Goal: Information Seeking & Learning: Find specific fact

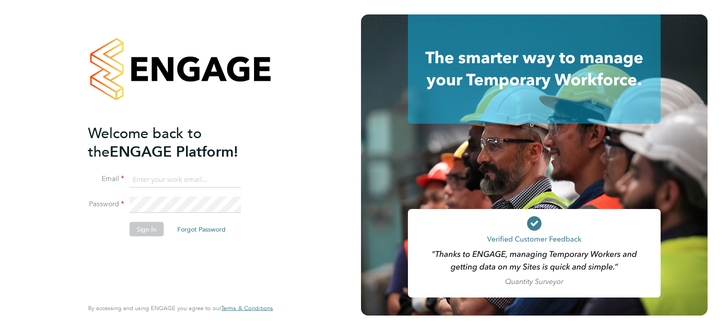
type input "queries@claremontconsulting.com"
click at [156, 223] on button "Sign In" at bounding box center [146, 229] width 34 height 14
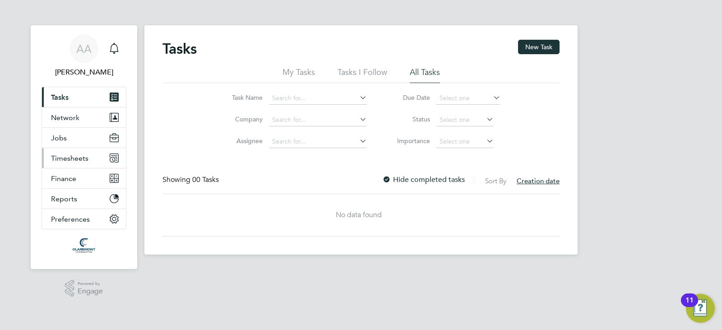
click at [65, 158] on span "Timesheets" at bounding box center [69, 158] width 37 height 9
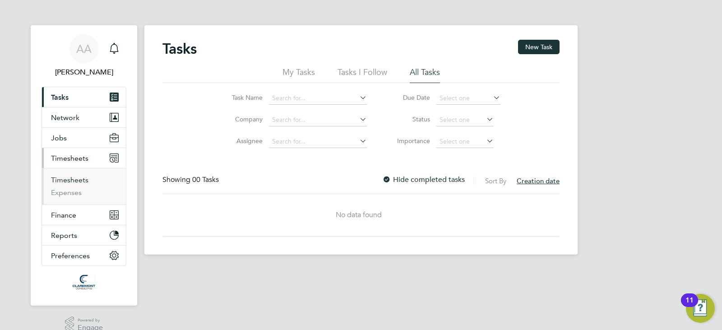
click at [80, 176] on link "Timesheets" at bounding box center [69, 179] width 37 height 9
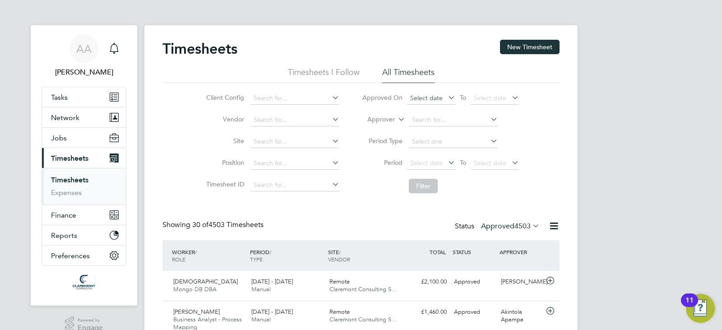
click at [416, 97] on span "Select date" at bounding box center [426, 98] width 32 height 8
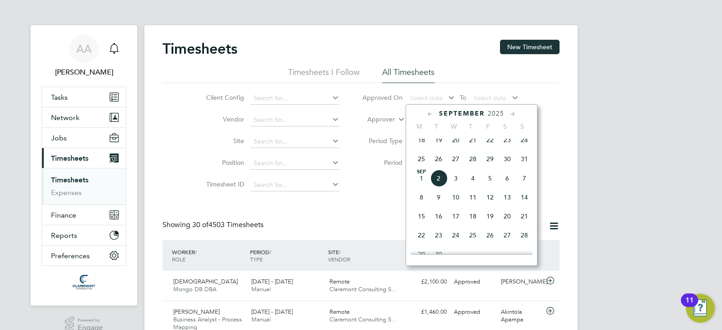
click at [457, 164] on span "27" at bounding box center [455, 158] width 17 height 17
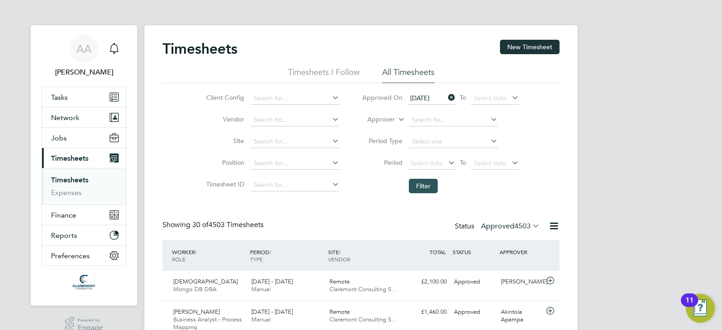
click at [412, 184] on button "Filter" at bounding box center [423, 186] width 29 height 14
click at [553, 226] on icon at bounding box center [553, 225] width 11 height 11
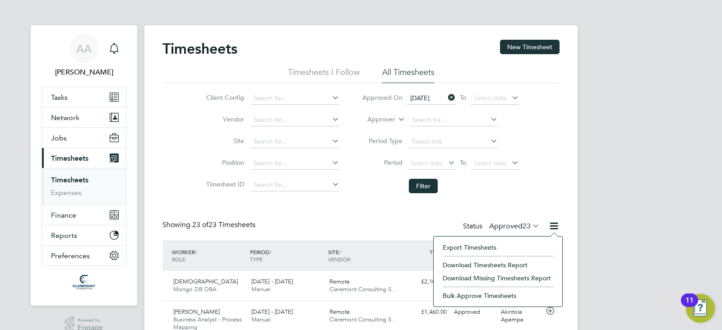
click at [482, 262] on li "Download Timesheets Report" at bounding box center [498, 264] width 120 height 13
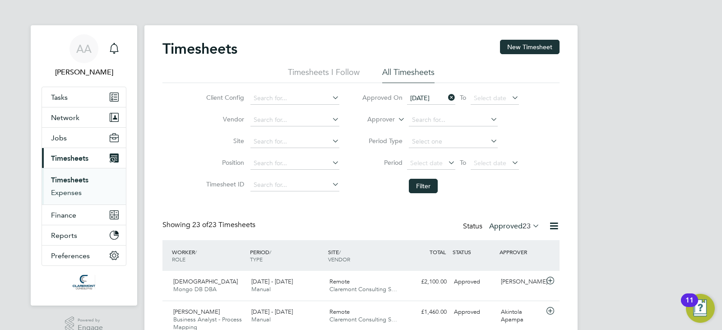
click at [75, 193] on link "Expenses" at bounding box center [66, 192] width 31 height 9
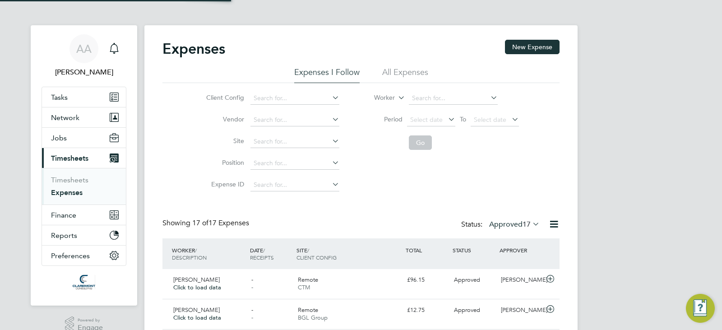
scroll to position [23, 78]
click at [395, 70] on li "All Expenses" at bounding box center [405, 75] width 46 height 16
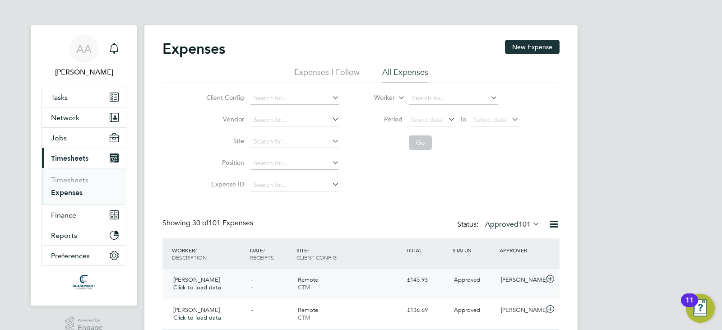
click at [346, 285] on div "Remote CTM" at bounding box center [348, 283] width 109 height 23
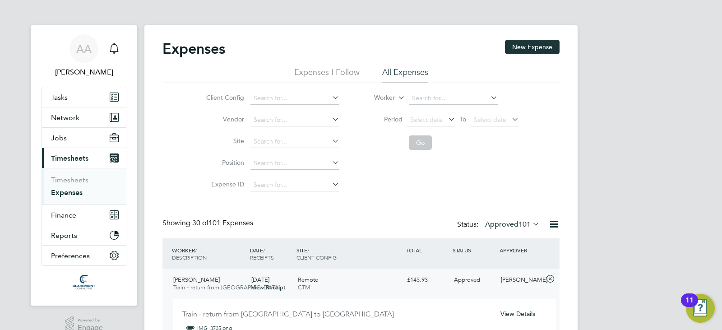
click at [433, 283] on div "£145.93" at bounding box center [426, 279] width 47 height 15
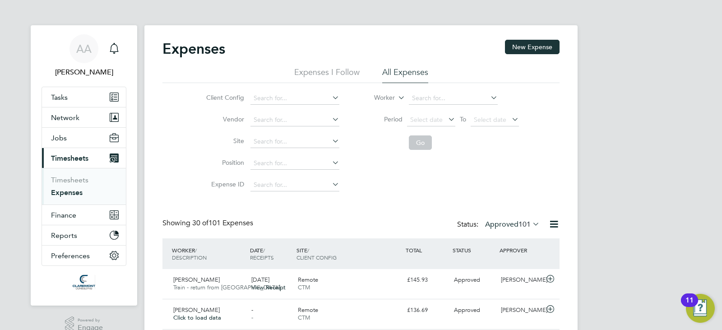
click at [513, 224] on label "Approved 101" at bounding box center [512, 224] width 55 height 9
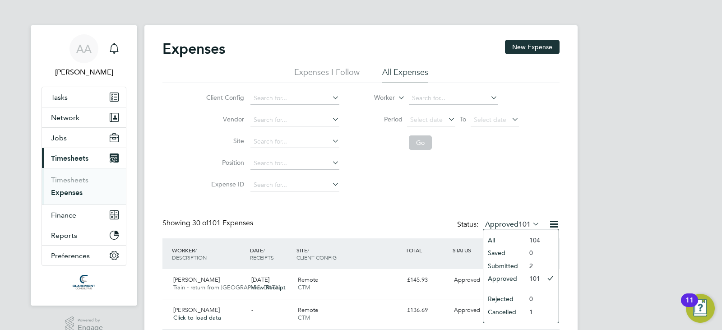
click at [507, 264] on li "Submitted" at bounding box center [503, 265] width 41 height 13
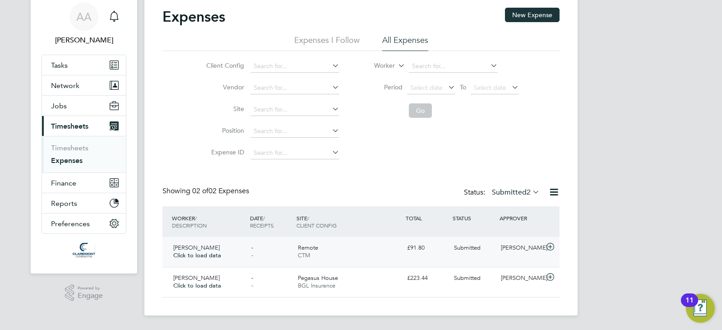
click at [373, 252] on div "Remote CTM" at bounding box center [348, 251] width 109 height 23
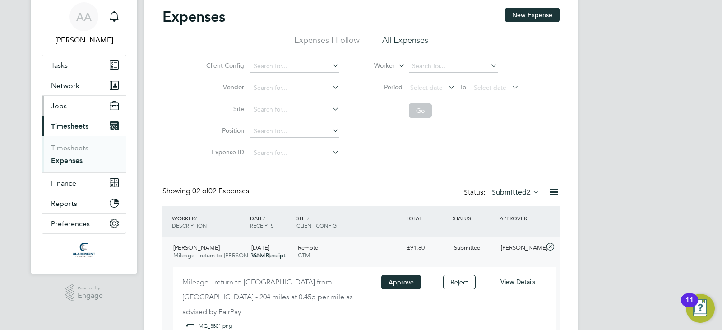
click at [94, 104] on button "Jobs" at bounding box center [84, 106] width 84 height 20
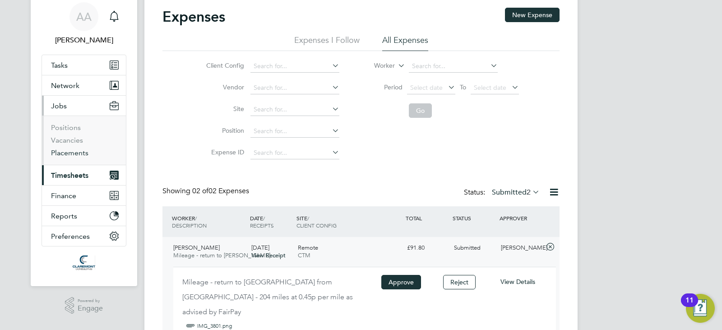
click at [79, 151] on link "Placements" at bounding box center [69, 152] width 37 height 9
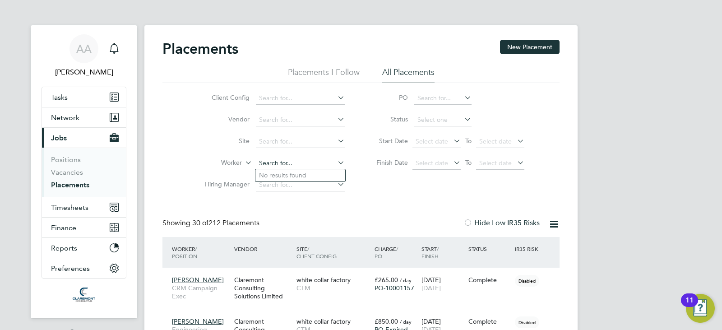
paste input "Shitlesh Bakshi"
type input "Shitlesh Bakshi"
click at [285, 179] on li "Shitlesh Bakshi" at bounding box center [300, 175] width 90 height 12
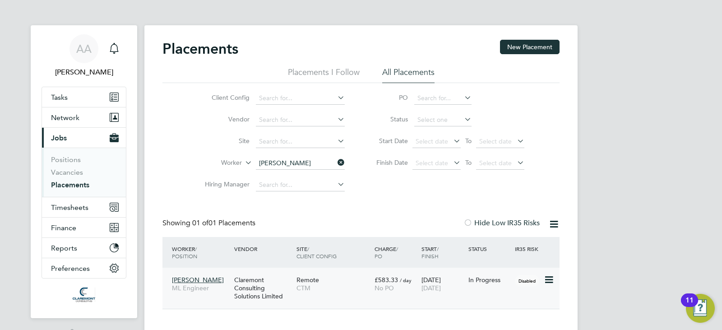
click at [351, 280] on div "Remote CTM" at bounding box center [333, 283] width 78 height 25
click at [336, 160] on icon at bounding box center [336, 162] width 0 height 13
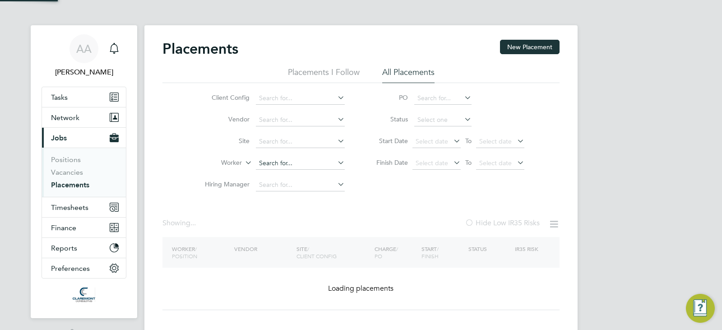
click at [306, 161] on input at bounding box center [300, 163] width 89 height 13
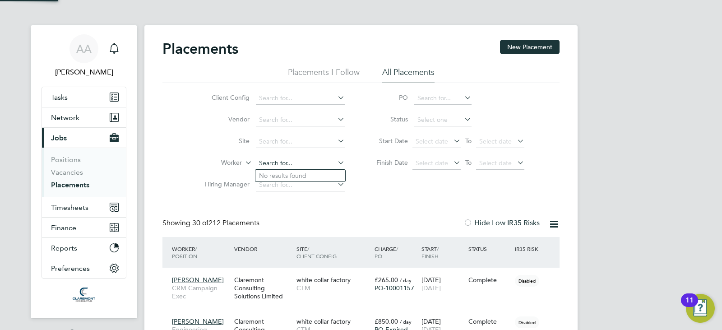
scroll to position [26, 78]
paste input "Simon Burdett"
type input "Simon Burdett"
click at [313, 175] on b "Burdett" at bounding box center [339, 176] width 52 height 8
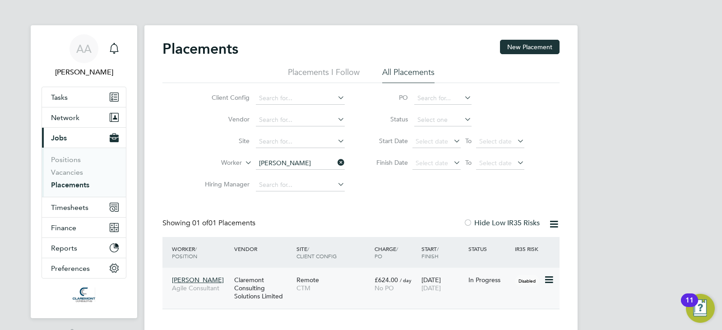
click at [346, 288] on span "CTM" at bounding box center [333, 288] width 74 height 8
click at [342, 293] on div "Remote CTM" at bounding box center [333, 283] width 78 height 25
click at [72, 210] on span "Timesheets" at bounding box center [69, 207] width 37 height 9
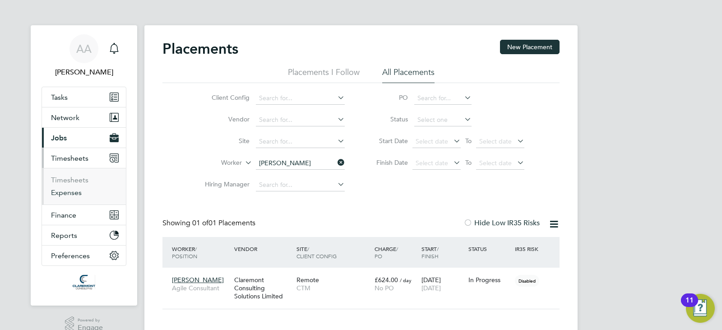
click at [69, 193] on link "Expenses" at bounding box center [66, 192] width 31 height 9
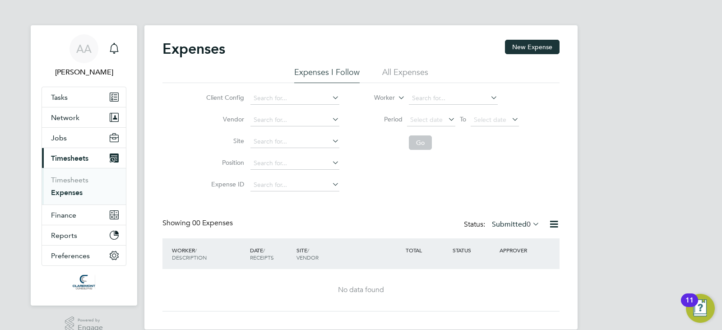
click at [507, 224] on label "Submitted 0" at bounding box center [516, 224] width 48 height 9
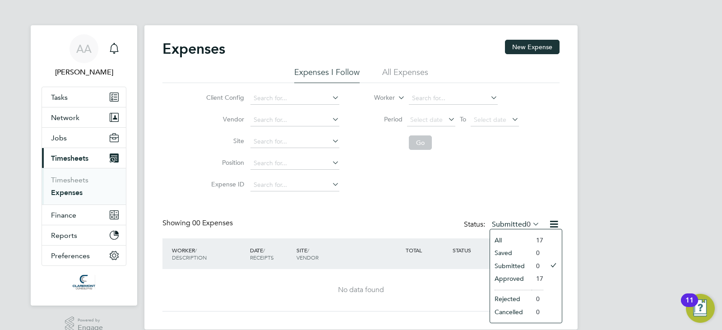
click at [520, 254] on li "Saved" at bounding box center [510, 252] width 41 height 13
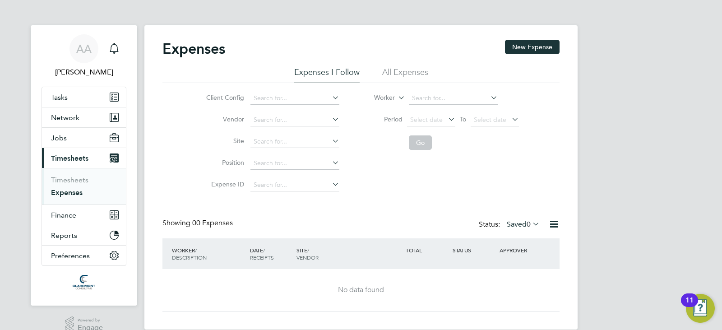
click at [411, 69] on li "All Expenses" at bounding box center [405, 75] width 46 height 16
click at [524, 221] on label "Saved 0" at bounding box center [522, 224] width 33 height 9
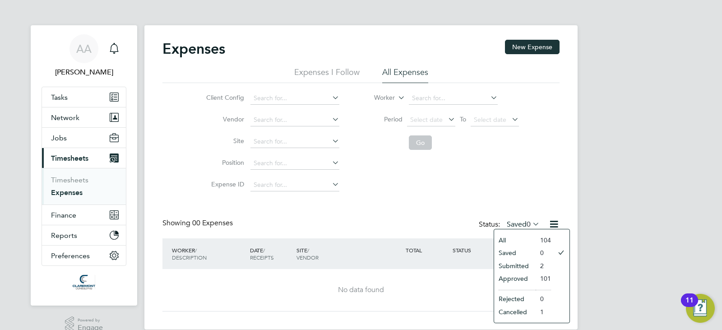
click at [522, 263] on li "Submitted" at bounding box center [514, 265] width 41 height 13
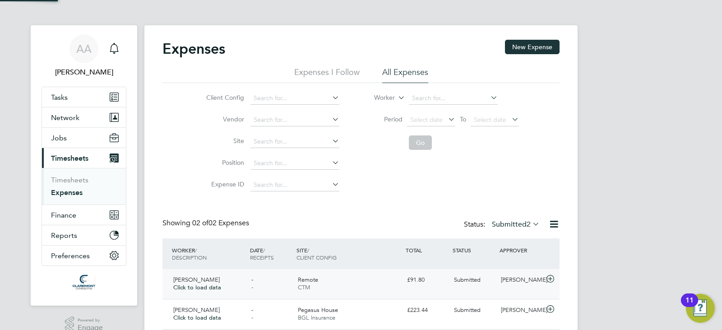
scroll to position [23, 110]
click at [67, 184] on li "Timesheets" at bounding box center [85, 181] width 68 height 13
click at [67, 182] on link "Timesheets" at bounding box center [69, 179] width 37 height 9
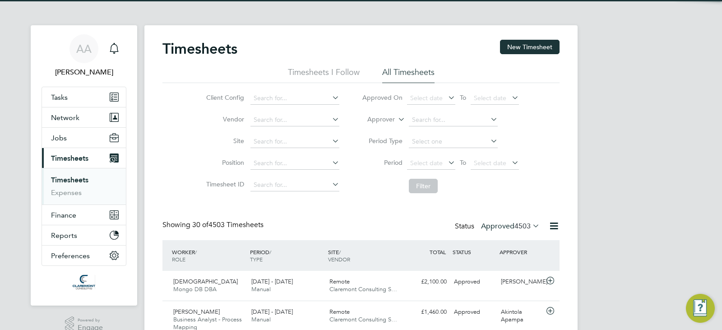
scroll to position [30, 78]
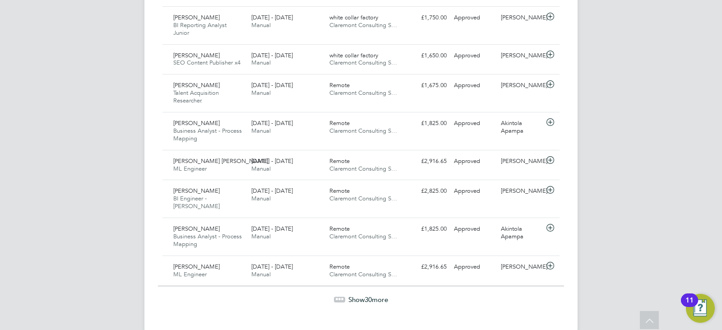
click at [387, 295] on span "Show 30 more" at bounding box center [368, 299] width 40 height 9
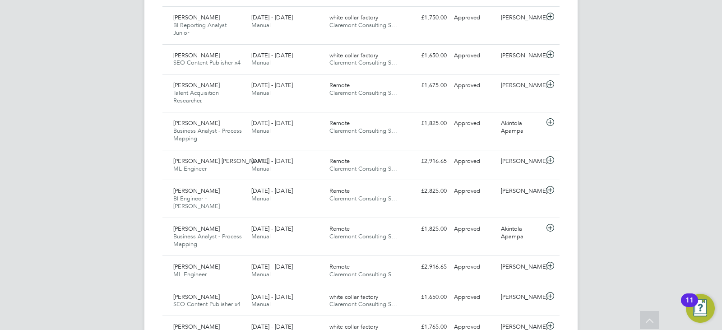
click at [694, 140] on div "AA Afzal Ahmed Notifications Applications: Tasks Network Team Members Businesse…" at bounding box center [361, 168] width 722 height 2267
click at [586, 136] on div "AA Afzal Ahmed Notifications Applications: Tasks Network Team Members Businesse…" at bounding box center [361, 168] width 722 height 2267
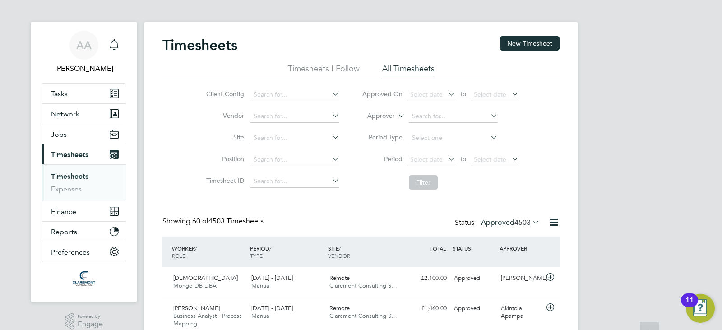
scroll to position [0, 0]
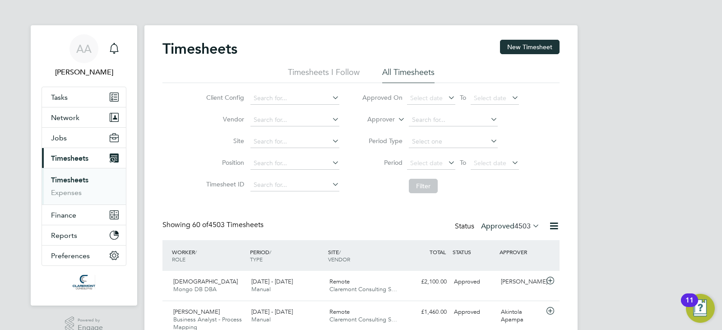
click at [520, 224] on span "4503" at bounding box center [522, 225] width 16 height 9
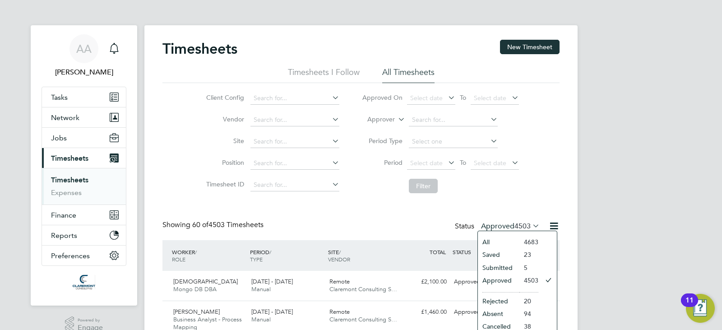
click at [495, 253] on li "Saved" at bounding box center [498, 254] width 41 height 13
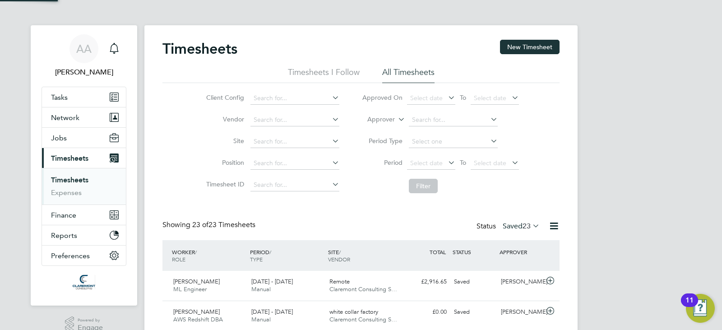
scroll to position [23, 78]
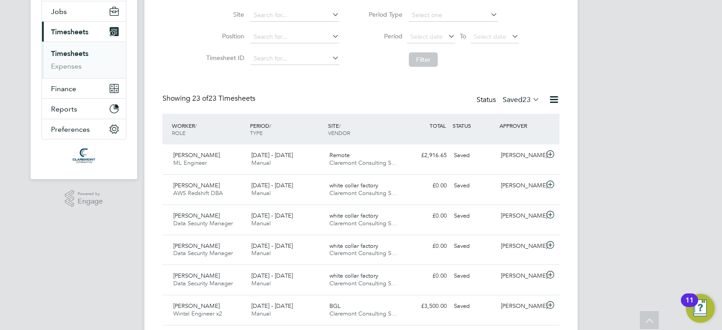
click at [515, 100] on label "Saved 23" at bounding box center [520, 99] width 37 height 9
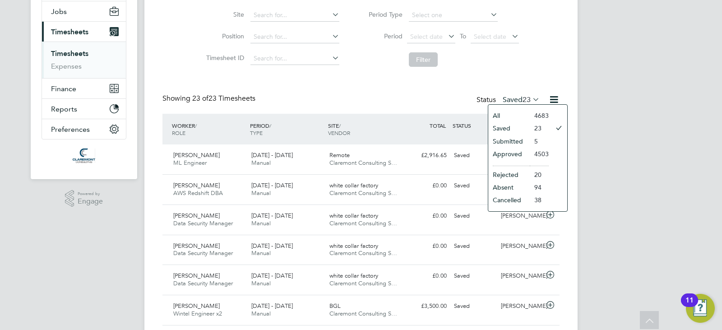
click at [510, 140] on li "Submitted" at bounding box center [508, 141] width 41 height 13
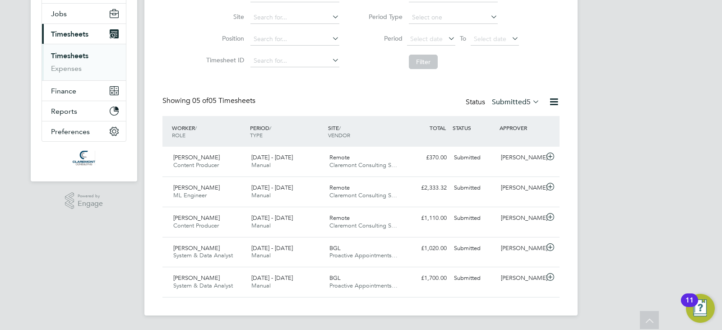
click at [549, 98] on icon at bounding box center [553, 101] width 11 height 11
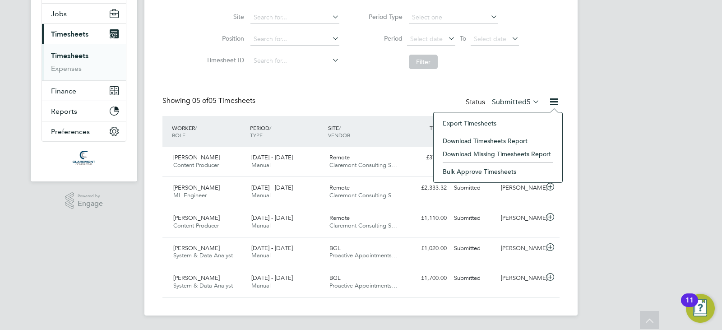
click at [482, 140] on li "Download Timesheets Report" at bounding box center [498, 140] width 120 height 13
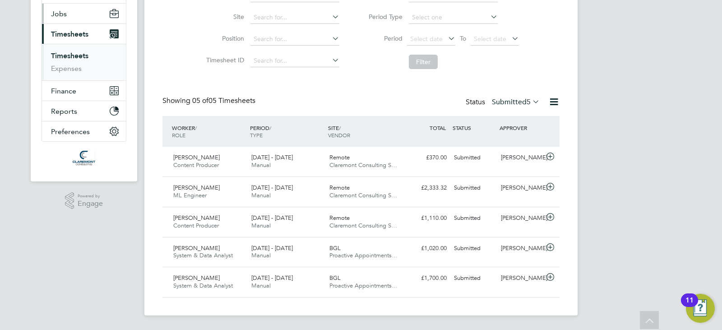
click at [87, 11] on button "Jobs" at bounding box center [84, 14] width 84 height 20
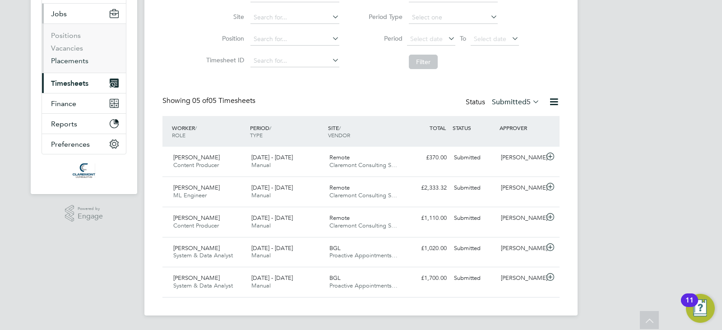
click at [71, 60] on link "Placements" at bounding box center [69, 60] width 37 height 9
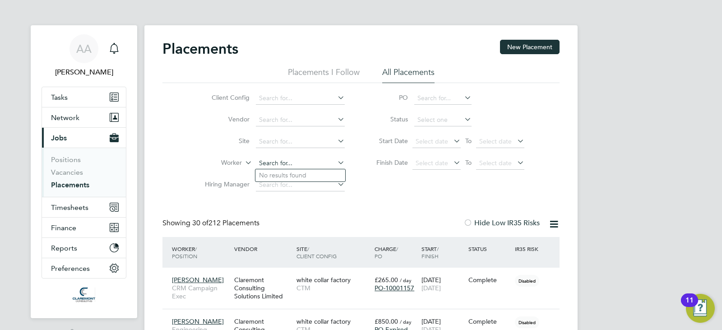
paste input "[PERSON_NAME]"
type input "[PERSON_NAME]"
click at [279, 180] on li "Sparsh Rawal" at bounding box center [300, 175] width 90 height 12
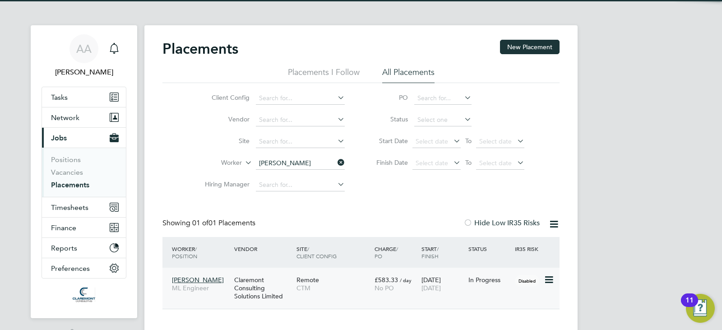
click at [196, 278] on span "[PERSON_NAME]" at bounding box center [198, 280] width 52 height 8
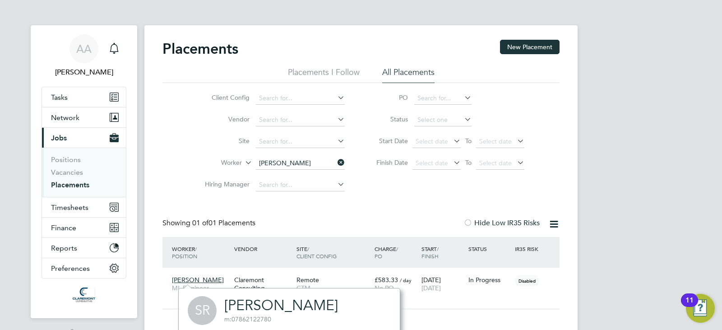
click at [266, 298] on link "[PERSON_NAME]" at bounding box center [281, 305] width 114 height 18
click at [336, 161] on icon at bounding box center [336, 162] width 0 height 13
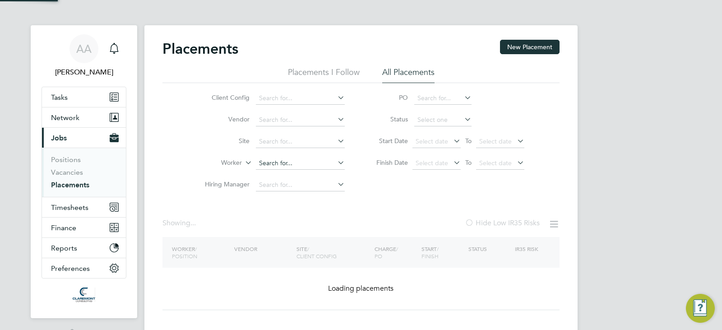
click at [317, 158] on input at bounding box center [300, 163] width 89 height 13
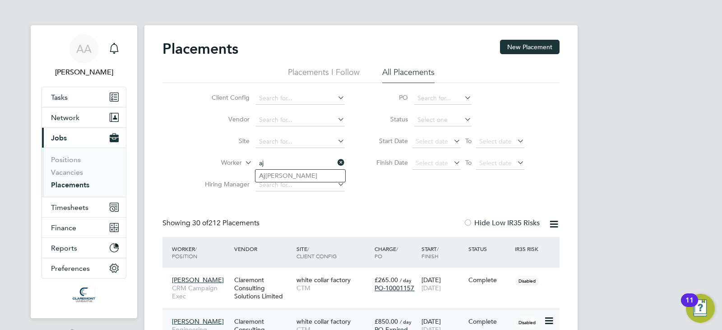
type input "aj"
paste input "Rajes"
type input "Ra"
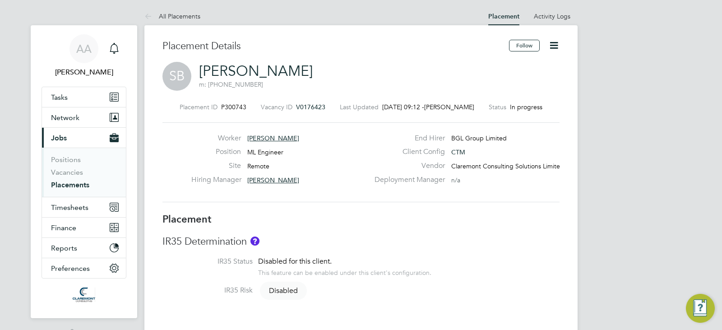
click at [219, 69] on link "Shitlesh Bakshi" at bounding box center [256, 71] width 114 height 18
drag, startPoint x: 251, startPoint y: 113, endPoint x: 224, endPoint y: 107, distance: 27.7
click at [224, 107] on div "Placement ID P300743 Vacancy ID V0176423 Last Updated 02 Sep 2025, 09:12 - Sam …" at bounding box center [360, 152] width 397 height 121
drag, startPoint x: 222, startPoint y: 105, endPoint x: 245, endPoint y: 106, distance: 23.0
click at [245, 106] on span "P300743" at bounding box center [233, 107] width 25 height 8
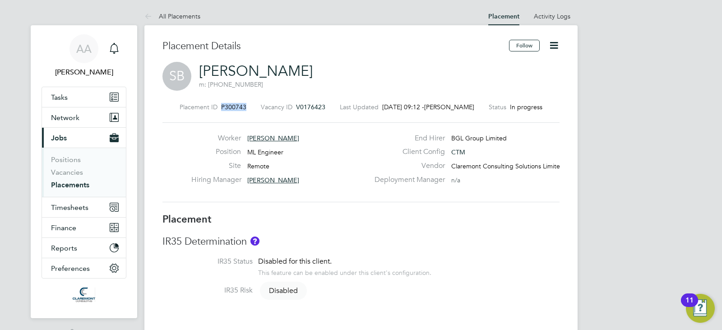
copy span "P300743"
click at [284, 146] on div "Worker Shitlesh Bakshi" at bounding box center [280, 140] width 178 height 14
click at [268, 148] on span "ML Engineer" at bounding box center [265, 152] width 36 height 8
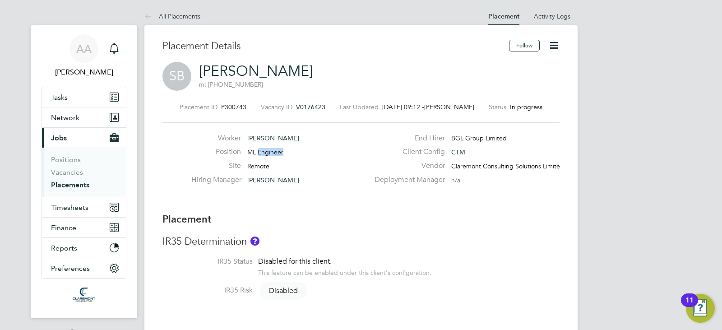
click at [268, 148] on span "ML Engineer" at bounding box center [265, 152] width 36 height 8
click at [259, 165] on span "Remote" at bounding box center [258, 166] width 22 height 8
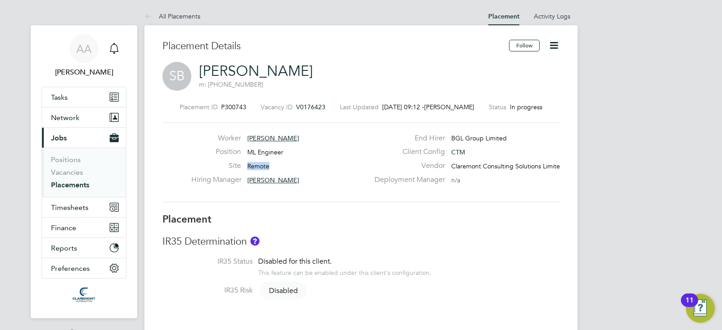
copy span "Remote"
click at [481, 243] on h3 "IR35 Determination" at bounding box center [360, 241] width 397 height 13
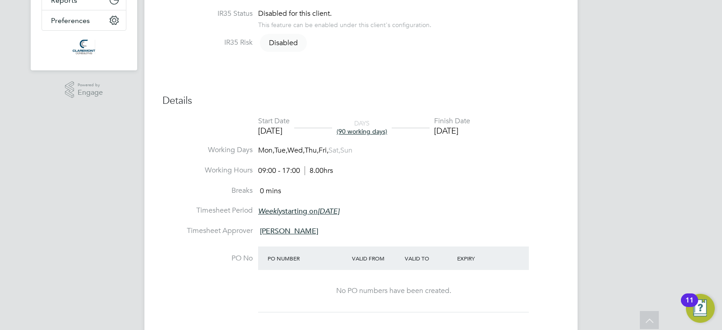
scroll to position [325, 0]
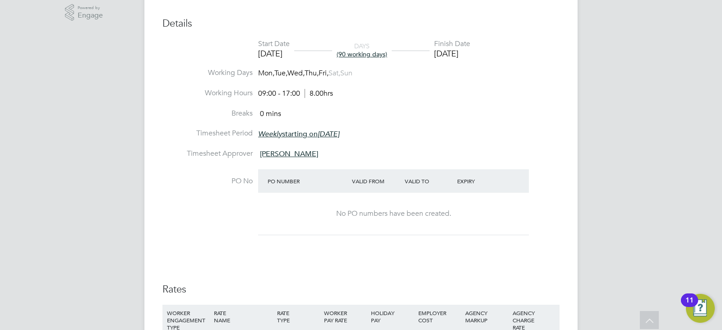
click at [495, 156] on li "Timesheet Approver Gus Hinestrosa" at bounding box center [360, 159] width 397 height 20
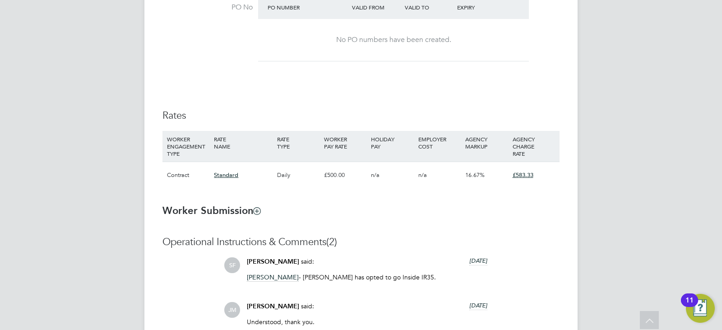
scroll to position [505, 0]
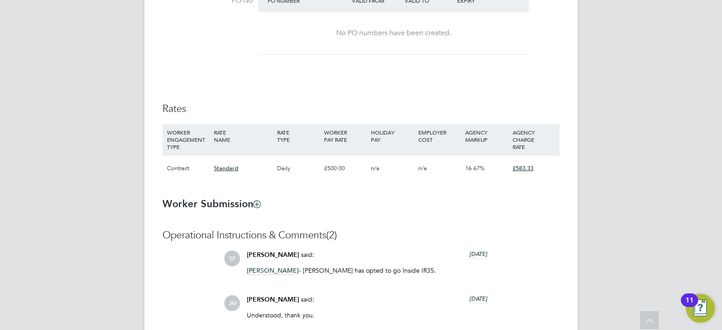
click at [562, 252] on div "Placement Details Follow SB Shitlesh Bakshi m: +44 777 109 0547 Placement ID P3…" at bounding box center [360, -1] width 433 height 959
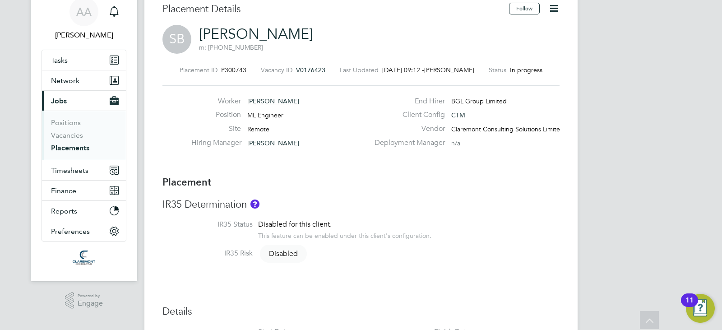
scroll to position [0, 0]
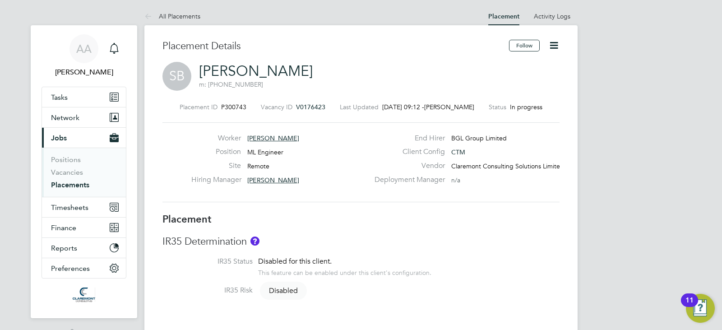
drag, startPoint x: 303, startPoint y: 69, endPoint x: 210, endPoint y: 64, distance: 93.1
click at [210, 64] on div "SB Shitlesh Bakshi m: +44 777 109 0547" at bounding box center [360, 77] width 397 height 31
drag, startPoint x: 197, startPoint y: 65, endPoint x: 292, endPoint y: 72, distance: 95.8
click at [292, 72] on div "SB Shitlesh Bakshi m: +44 777 109 0547" at bounding box center [360, 77] width 397 height 31
copy link "Shitlesh Baksh"
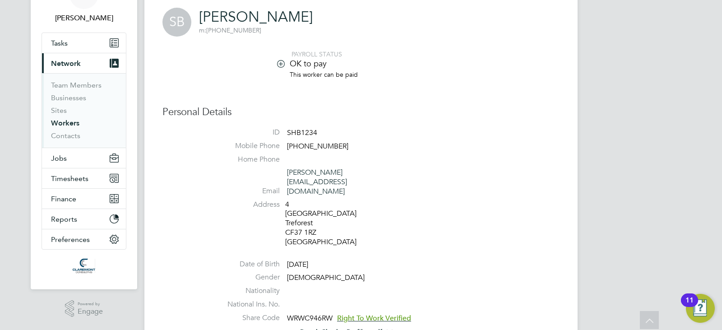
scroll to position [36, 0]
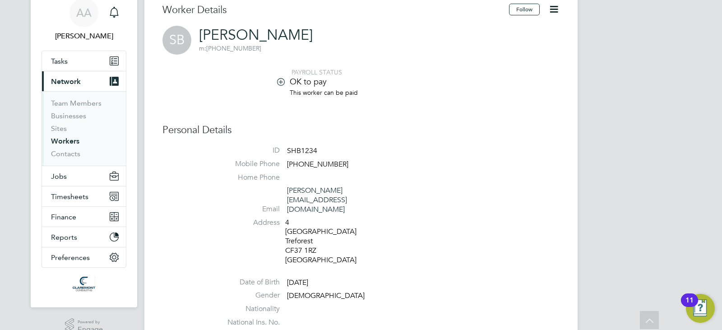
drag, startPoint x: 300, startPoint y: 37, endPoint x: 215, endPoint y: 26, distance: 85.5
click at [349, 30] on div "SB Shitlesh Bakshi m: +44 777 109 0547" at bounding box center [360, 40] width 397 height 29
drag, startPoint x: 296, startPoint y: 30, endPoint x: 244, endPoint y: 26, distance: 52.9
click at [244, 26] on div "SB Shitlesh Bakshi m: +44 777 109 0547" at bounding box center [360, 40] width 397 height 29
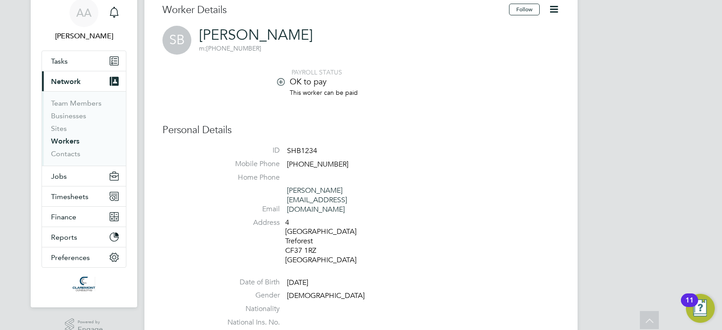
click at [249, 15] on h3 "Worker Details" at bounding box center [335, 10] width 346 height 13
drag, startPoint x: 197, startPoint y: 31, endPoint x: 294, endPoint y: 33, distance: 97.0
click at [294, 33] on div "SB Shitlesh Bakshi m: +44 777 109 0547" at bounding box center [360, 40] width 397 height 29
copy link "Shitlesh Bakshi"
drag, startPoint x: 388, startPoint y: 192, endPoint x: 287, endPoint y: 187, distance: 101.1
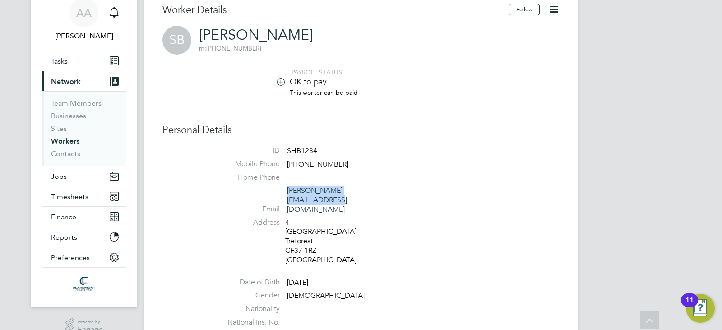
click at [287, 187] on li "Email shitlesh.bakshi09@gmail.com" at bounding box center [387, 202] width 343 height 32
copy link "shitlesh.bakshi09@gmail.com"
drag, startPoint x: 346, startPoint y: 163, endPoint x: 290, endPoint y: 162, distance: 55.9
click at [284, 162] on li "Mobile Phone +44 777 109 0547" at bounding box center [387, 166] width 343 height 14
copy li "+44 777 109 0547"
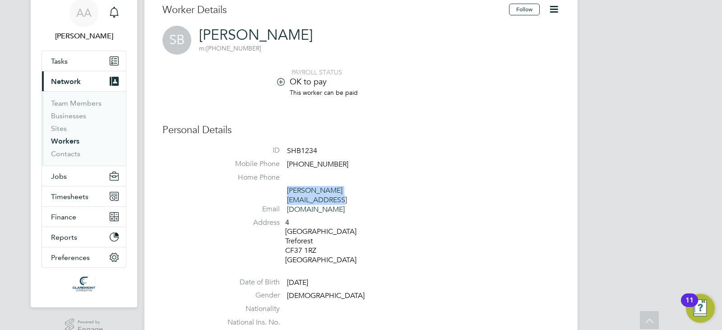
drag, startPoint x: 339, startPoint y: 263, endPoint x: 286, endPoint y: 255, distance: 53.4
click at [286, 255] on ul "ID SHB1234 Mobile Phone +44 777 109 0547 Home Phone Email shitlesh.bakshi09@gma…" at bounding box center [387, 259] width 343 height 226
copy li "09 Oct 1993"
click at [510, 141] on div "Personal Details ID SHB1234 Mobile Phone +44 777 109 0547 Home Phone Email shit…" at bounding box center [360, 248] width 397 height 248
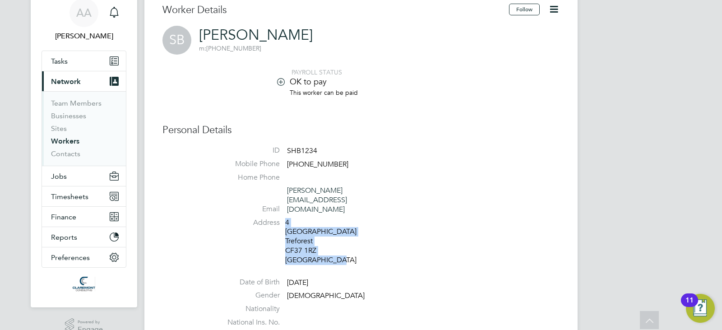
drag, startPoint x: 285, startPoint y: 204, endPoint x: 338, endPoint y: 244, distance: 66.7
click at [338, 244] on li "Address 4 Stow Hill Treforest CF37 1RZ United Kingdom" at bounding box center [387, 242] width 343 height 49
copy div "4 Stow Hill Treforest CF37 1RZ United Kingdom"
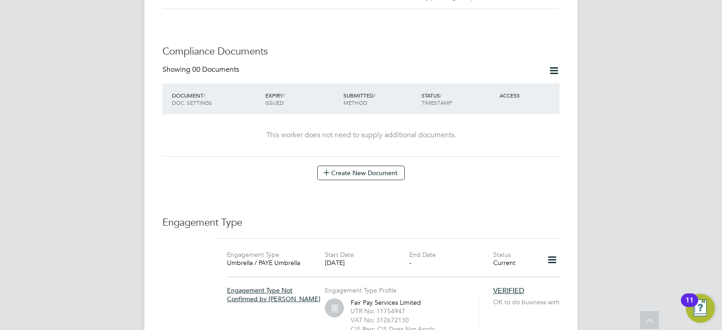
scroll to position [631, 0]
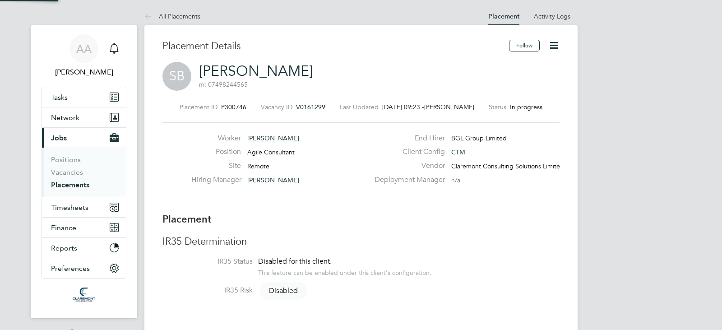
click at [179, 78] on span "SB" at bounding box center [176, 76] width 29 height 29
click at [272, 72] on link "[PERSON_NAME]" at bounding box center [256, 71] width 114 height 18
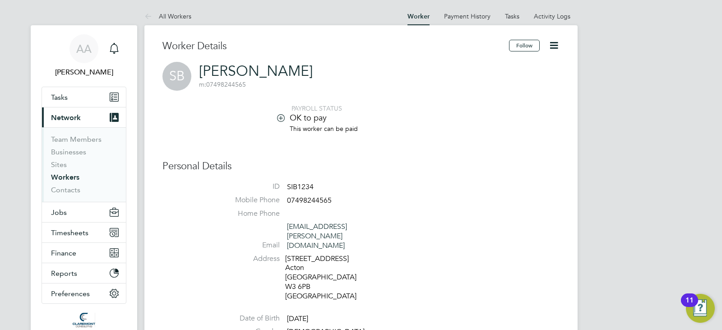
click at [529, 112] on li "OK to pay" at bounding box center [387, 118] width 343 height 12
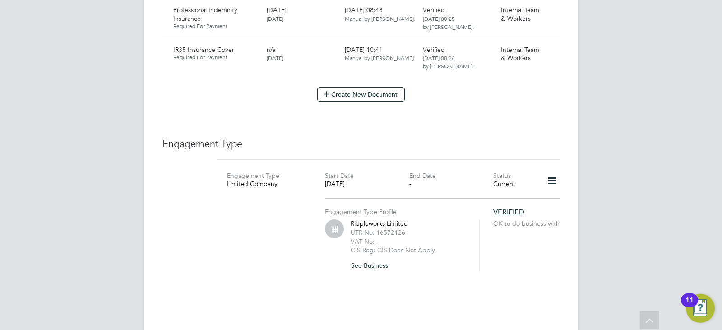
scroll to position [812, 0]
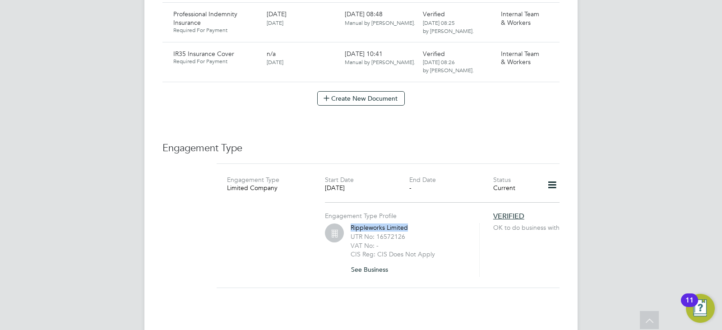
drag, startPoint x: 413, startPoint y: 208, endPoint x: 352, endPoint y: 206, distance: 60.9
click at [352, 223] on div "Rippleworks Limited UTR No: 16572126 VAT No: - CIS Reg: CIS Does Not Apply See …" at bounding box center [408, 249] width 117 height 53
copy div "Rippleworks Limited"
drag, startPoint x: 409, startPoint y: 218, endPoint x: 376, endPoint y: 218, distance: 33.4
click at [376, 231] on div "UTR No: 16572126" at bounding box center [408, 235] width 117 height 9
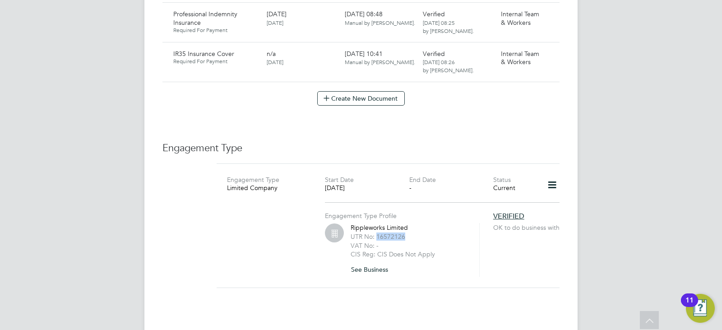
copy label "16572126"
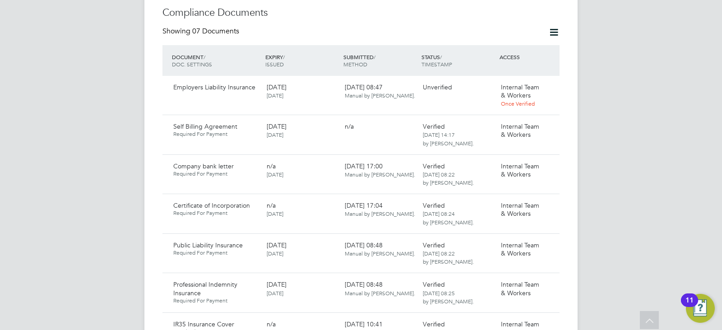
scroll to position [541, 0]
click at [551, 161] on icon at bounding box center [547, 166] width 9 height 11
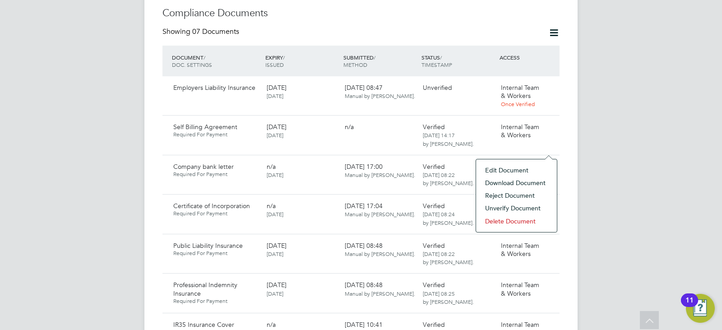
click at [508, 184] on li "Download Document" at bounding box center [516, 182] width 72 height 13
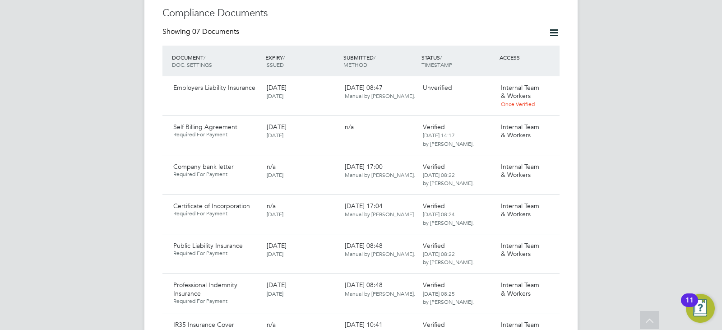
click at [594, 141] on div "AA Afzal Ahmed Notifications Applications: Tasks Current page: Network Team Mem…" at bounding box center [361, 110] width 722 height 1302
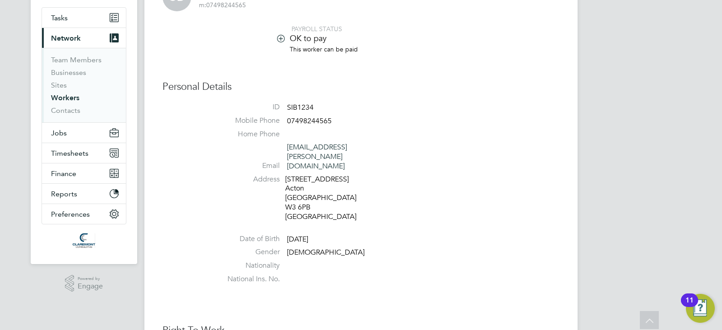
scroll to position [72, 0]
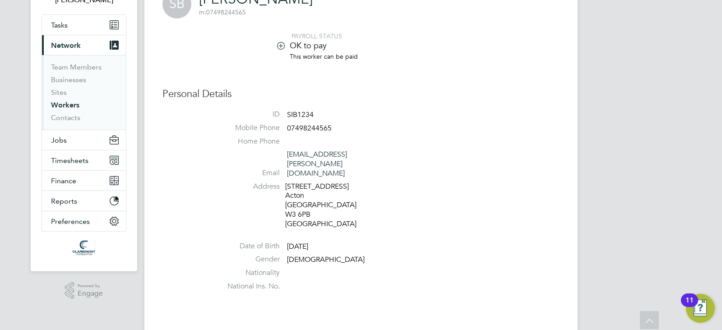
click at [468, 118] on li "ID SIB1234" at bounding box center [387, 117] width 343 height 14
click at [314, 188] on div "7A Grafton Road Acton London W3 6PB United Kingdom" at bounding box center [328, 205] width 86 height 47
drag, startPoint x: 285, startPoint y: 170, endPoint x: 321, endPoint y: 196, distance: 44.7
click at [321, 196] on li "Address 7A Grafton Road Acton London W3 6PB United Kingdom" at bounding box center [387, 206] width 343 height 49
copy div "7A Grafton Road Acton London W3 6PB"
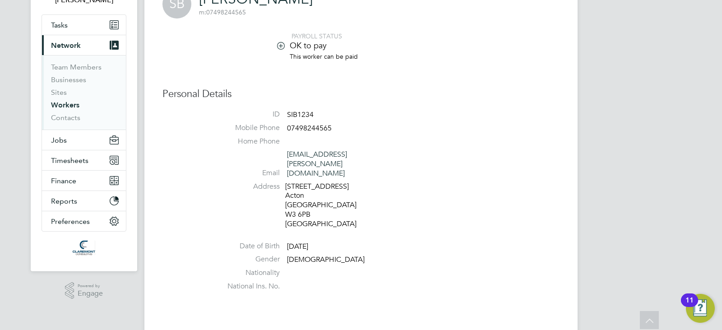
click at [438, 190] on li "Address 7A Grafton Road Acton London W3 6PB United Kingdom" at bounding box center [387, 206] width 343 height 49
drag, startPoint x: 343, startPoint y: 126, endPoint x: 285, endPoint y: 125, distance: 58.2
click at [285, 125] on li "Mobile Phone 07498244565" at bounding box center [387, 130] width 343 height 14
copy li "07498244565"
drag, startPoint x: 374, startPoint y: 154, endPoint x: 285, endPoint y: 155, distance: 89.7
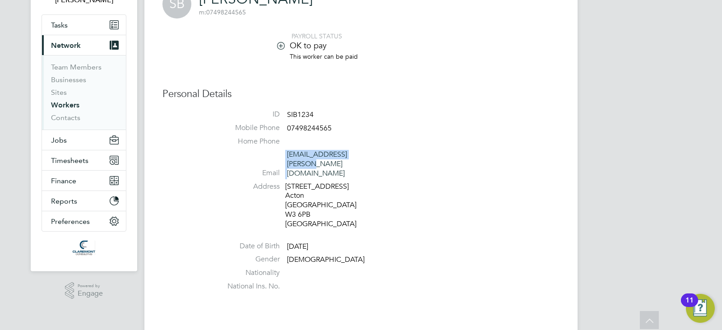
click at [282, 155] on li "Email si.burdett@yahoo.co.uk" at bounding box center [387, 166] width 343 height 32
copy li "si.burdett@yahoo.co.uk"
click at [339, 254] on li "Gender Male" at bounding box center [387, 261] width 343 height 14
drag, startPoint x: 352, startPoint y: 224, endPoint x: 289, endPoint y: 220, distance: 63.7
click at [289, 220] on ul "ID SIB1234 Mobile Phone 07498244565 Home Phone Email si.burdett@yahoo.co.uk Add…" at bounding box center [387, 202] width 343 height 185
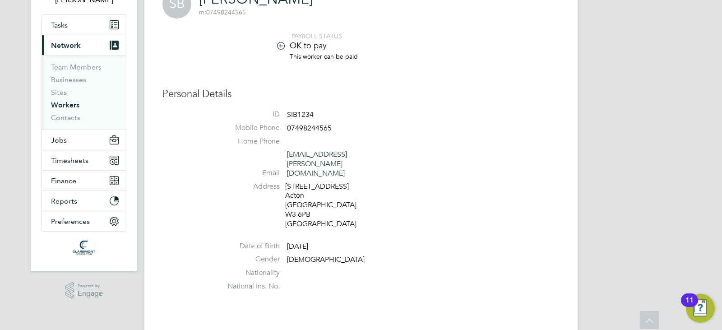
copy span "04 Nov 1977"
click at [331, 4] on div "SB Simon Burdett m: 07498244565" at bounding box center [360, 4] width 397 height 29
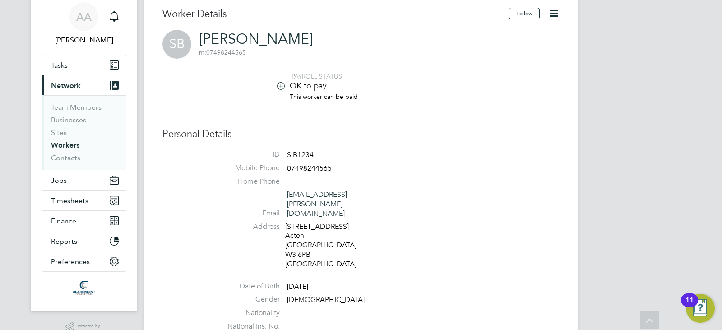
scroll to position [18, 0]
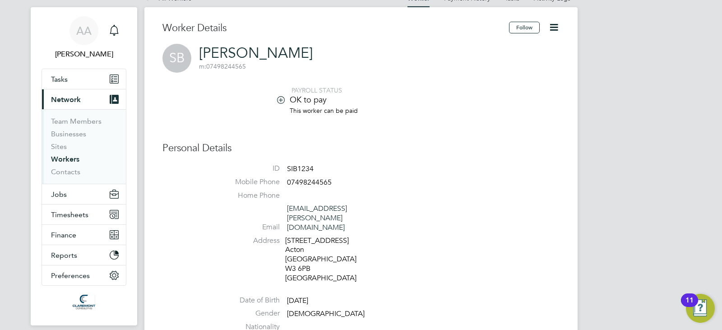
drag, startPoint x: 295, startPoint y: 54, endPoint x: 220, endPoint y: 51, distance: 75.8
click at [220, 51] on div "SB Simon Burdett m: 07498244565" at bounding box center [360, 58] width 397 height 29
drag, startPoint x: 195, startPoint y: 48, endPoint x: 290, endPoint y: 51, distance: 94.8
click at [290, 51] on div "SB Simon Burdett m: 07498244565" at bounding box center [360, 58] width 397 height 29
copy link "Simon Burdett"
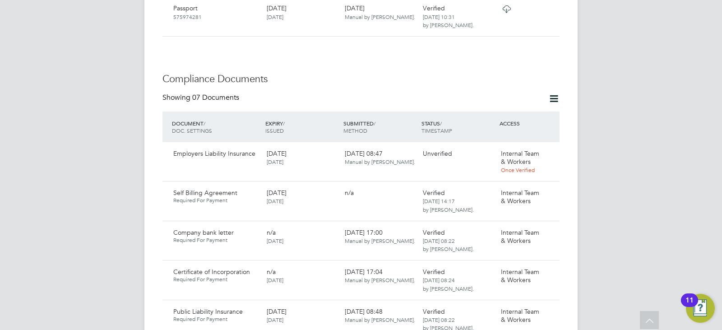
scroll to position [577, 0]
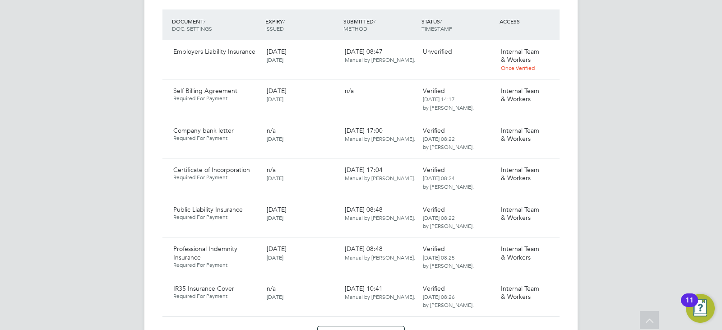
click at [640, 161] on div "AA Afzal Ahmed Notifications Applications: Tasks Current page: Network Team Mem…" at bounding box center [361, 74] width 722 height 1302
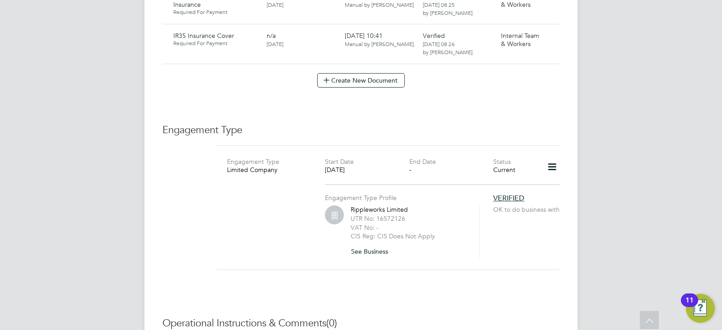
scroll to position [866, 0]
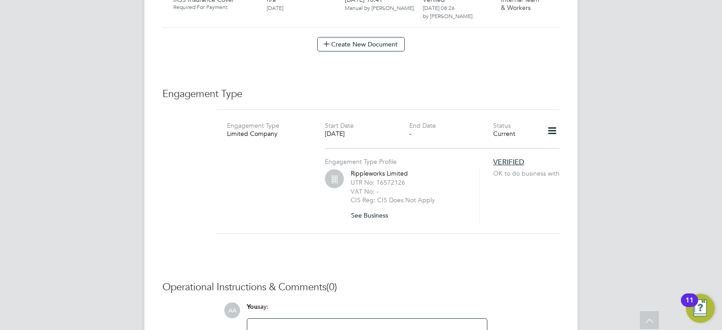
click at [547, 120] on icon at bounding box center [552, 130] width 16 height 21
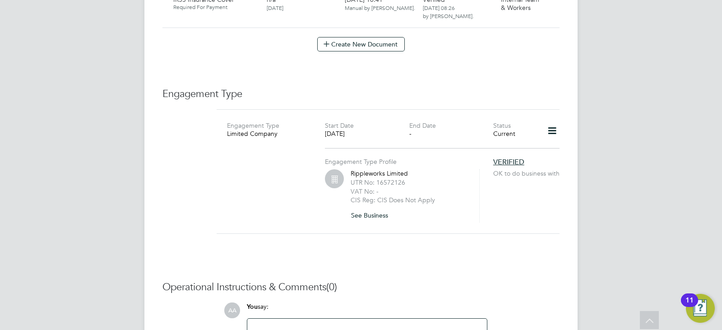
click at [380, 208] on button "See Business" at bounding box center [372, 215] width 45 height 14
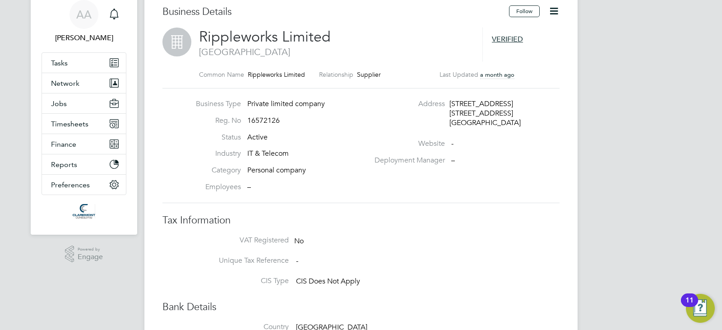
scroll to position [36, 0]
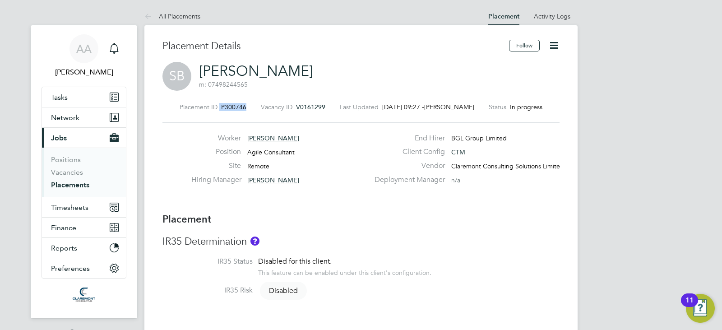
drag, startPoint x: 249, startPoint y: 106, endPoint x: 220, endPoint y: 106, distance: 28.9
click at [220, 106] on div "Placement ID P300746 Vacancy ID V0161299 Last Updated [DATE] 09:27 - [PERSON_NA…" at bounding box center [360, 107] width 397 height 8
copy div "P300746"
